Goal: Transaction & Acquisition: Subscribe to service/newsletter

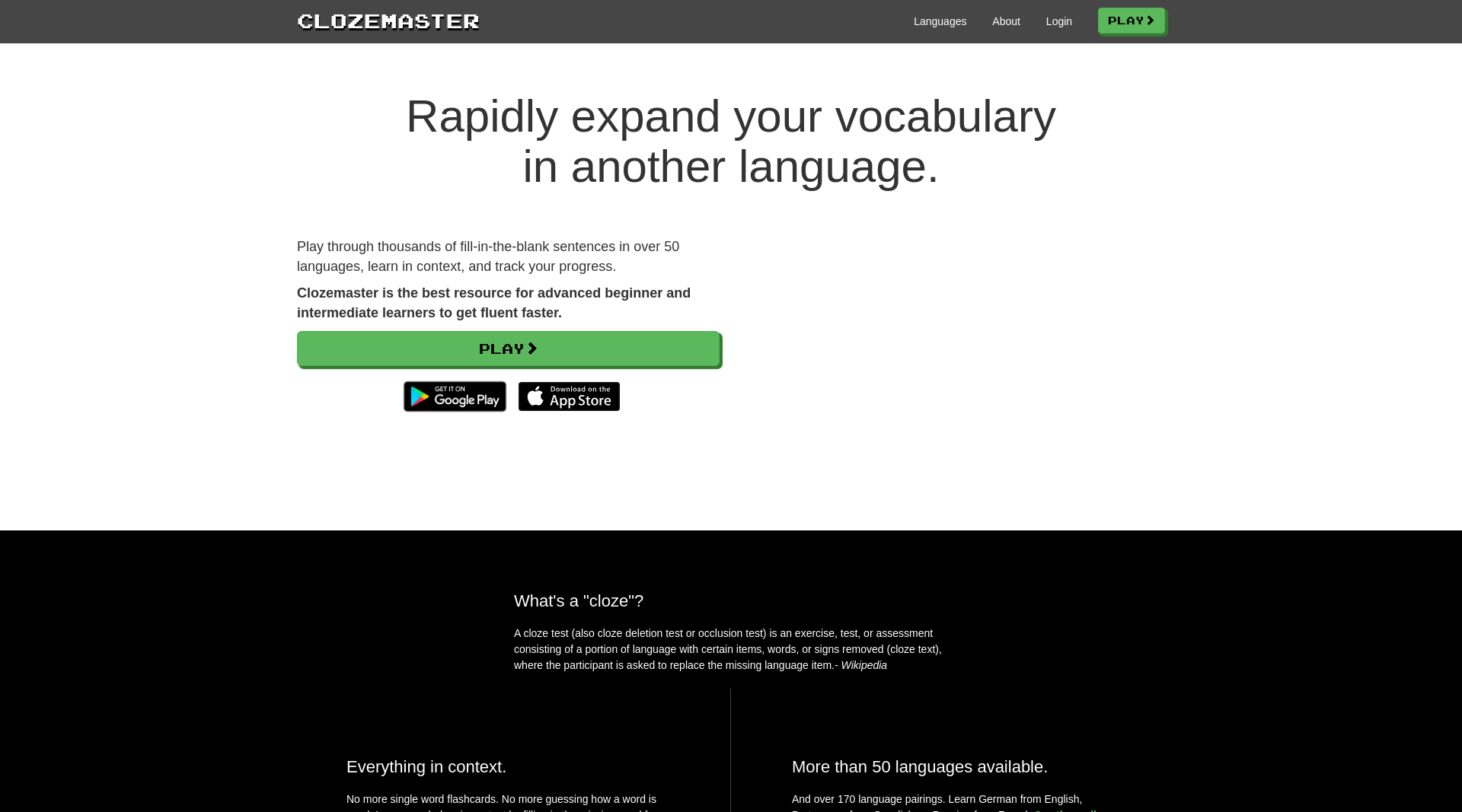
click at [599, 390] on img at bounding box center [569, 396] width 103 height 31
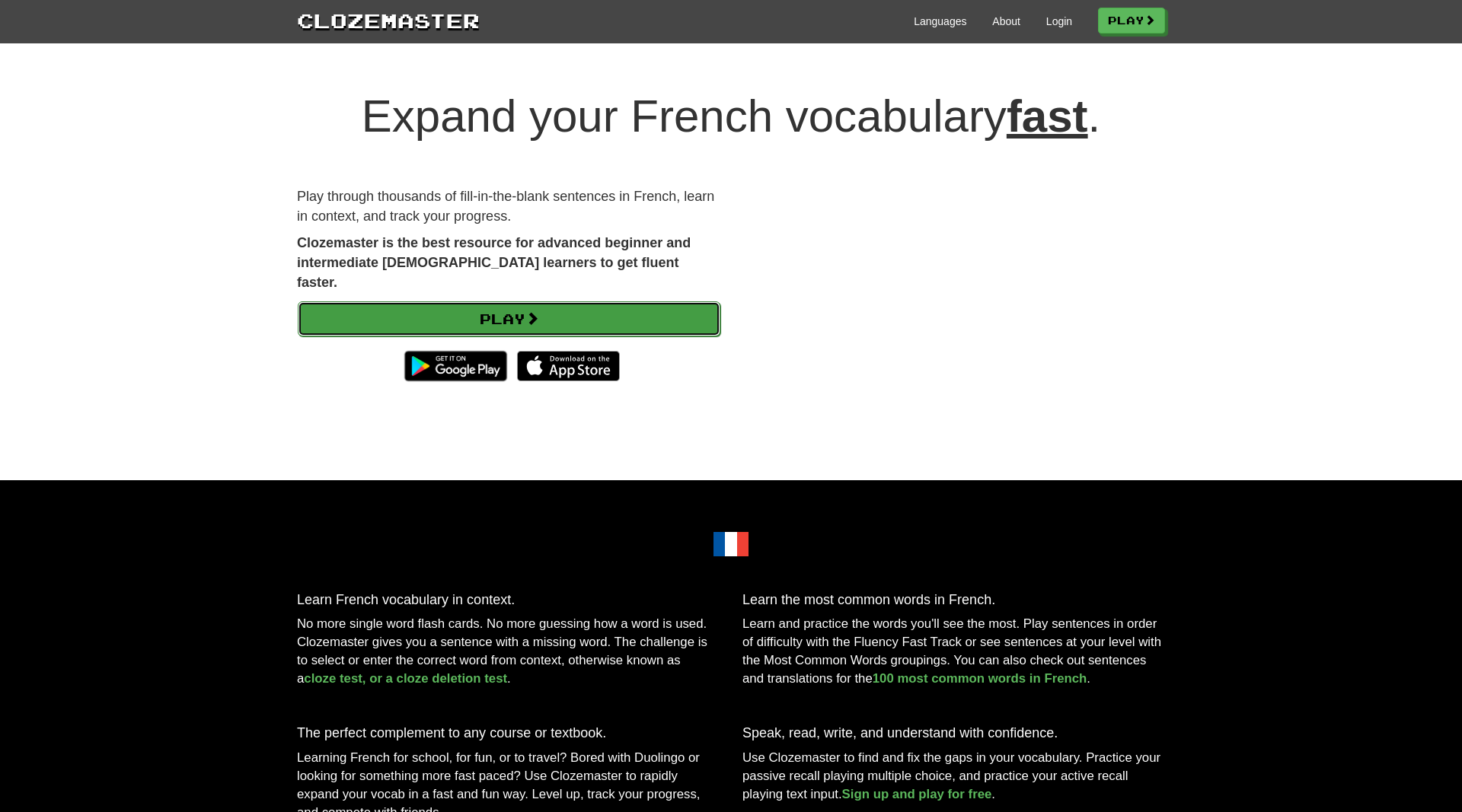
click at [539, 311] on span at bounding box center [532, 318] width 14 height 14
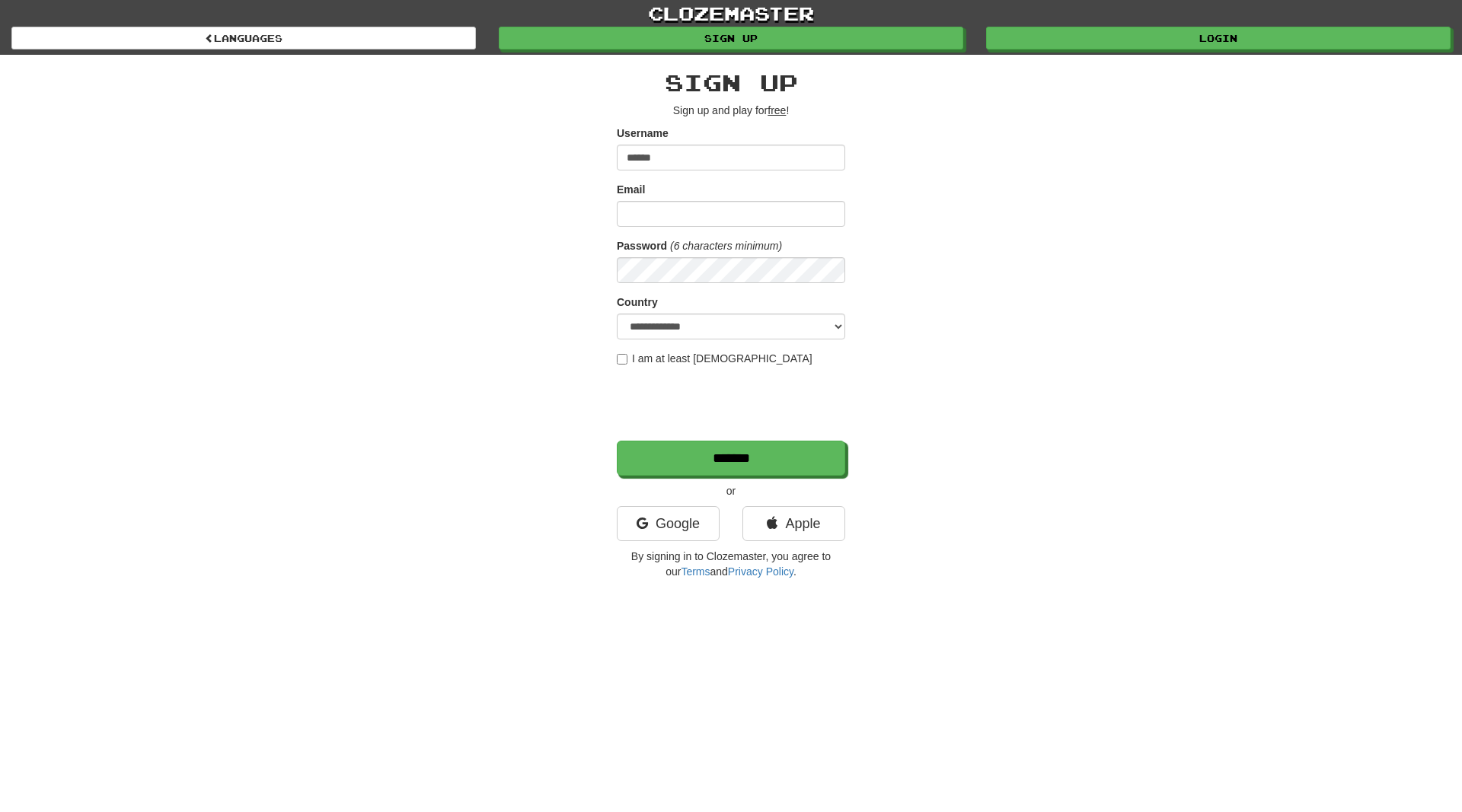
type input "******"
